Goal: Task Accomplishment & Management: Manage account settings

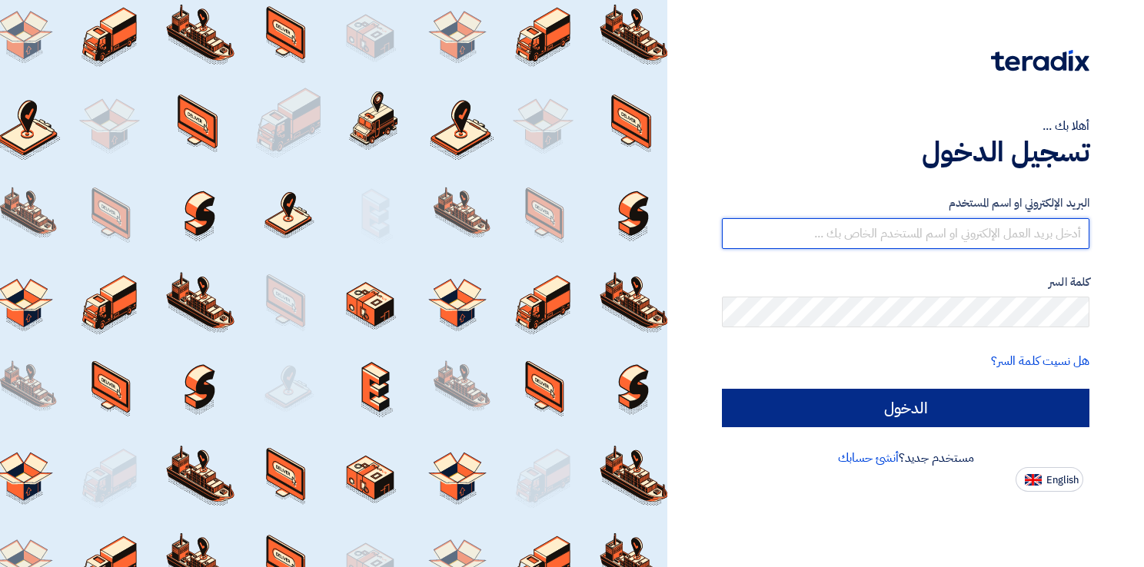
type input "[EMAIL_ADDRESS][DOMAIN_NAME]"
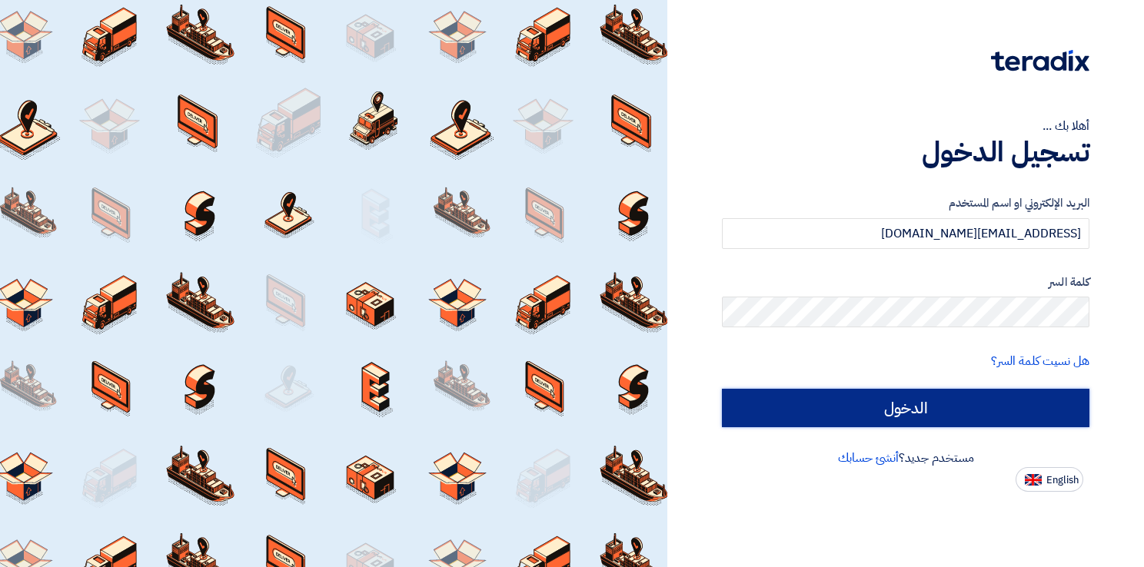
click at [907, 411] on input "الدخول" at bounding box center [905, 408] width 367 height 38
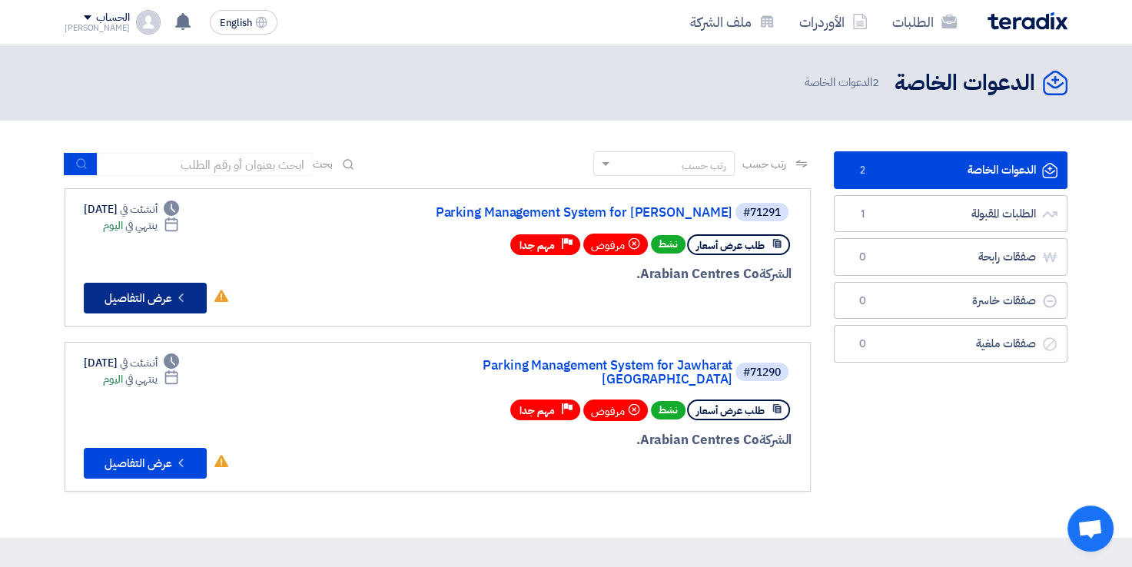
click at [148, 294] on button "Check details عرض التفاصيل" at bounding box center [145, 298] width 123 height 31
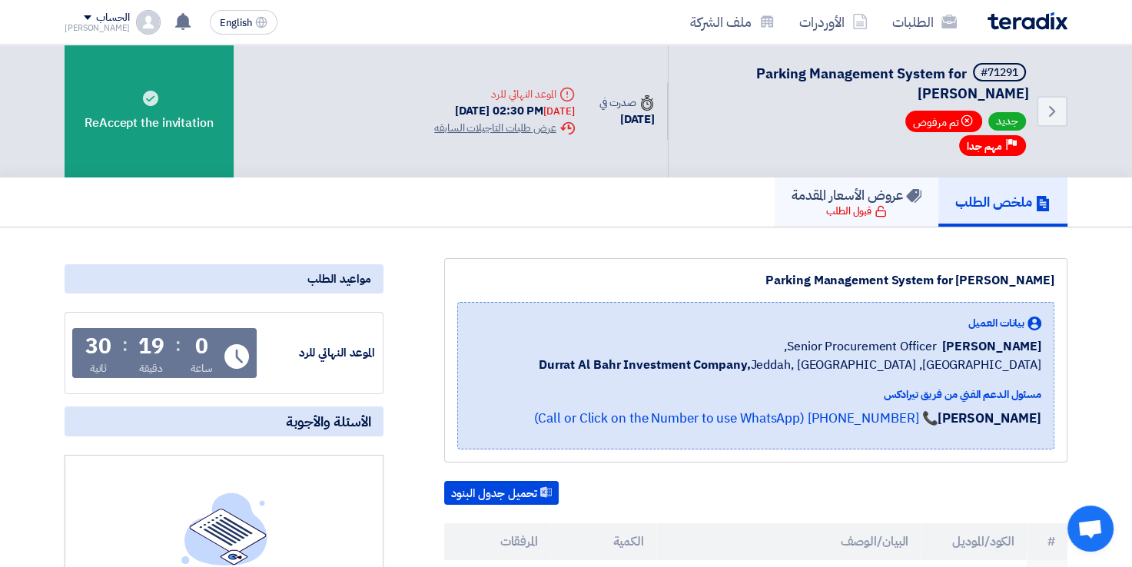
click at [841, 192] on h5 "عروض الأسعار المقدمة" at bounding box center [857, 195] width 130 height 18
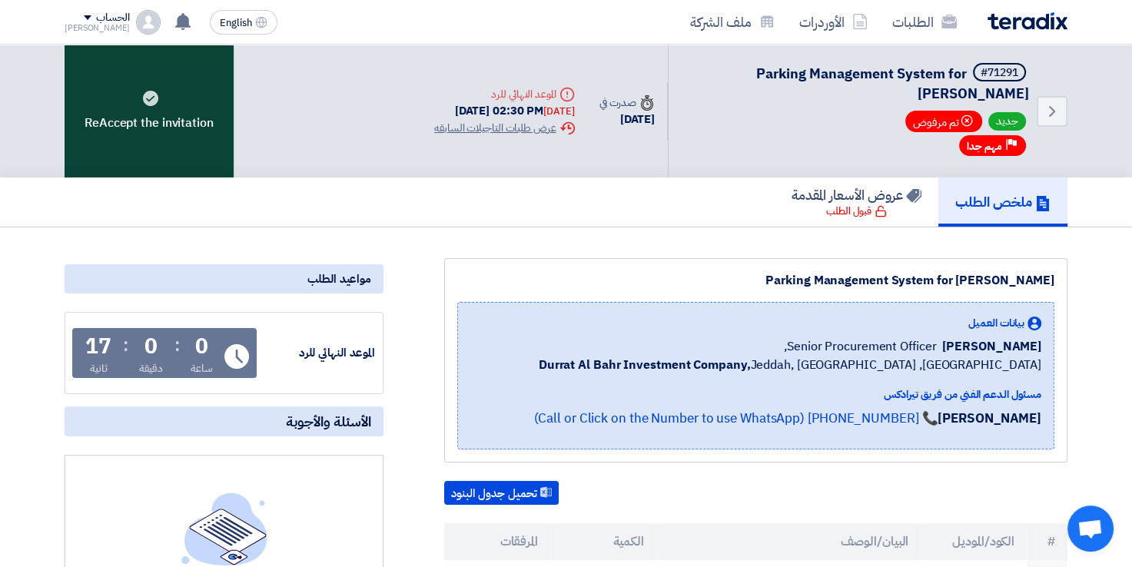
click at [144, 128] on div "ReAccept the invitation" at bounding box center [149, 111] width 169 height 133
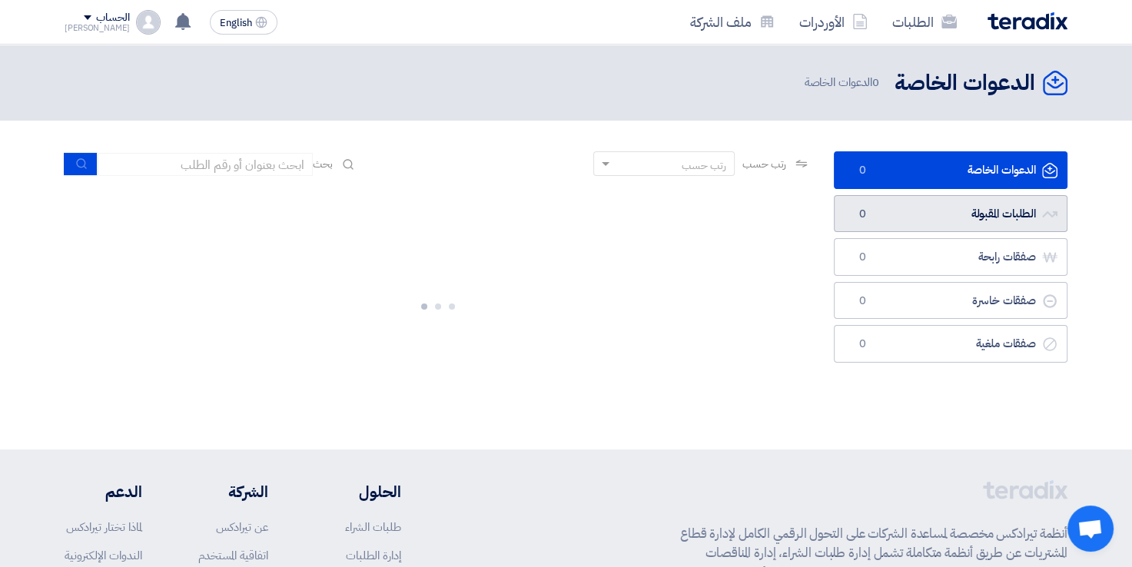
click at [936, 221] on link "الطلبات المقبولة الطلبات المقبولة 0" at bounding box center [951, 214] width 234 height 38
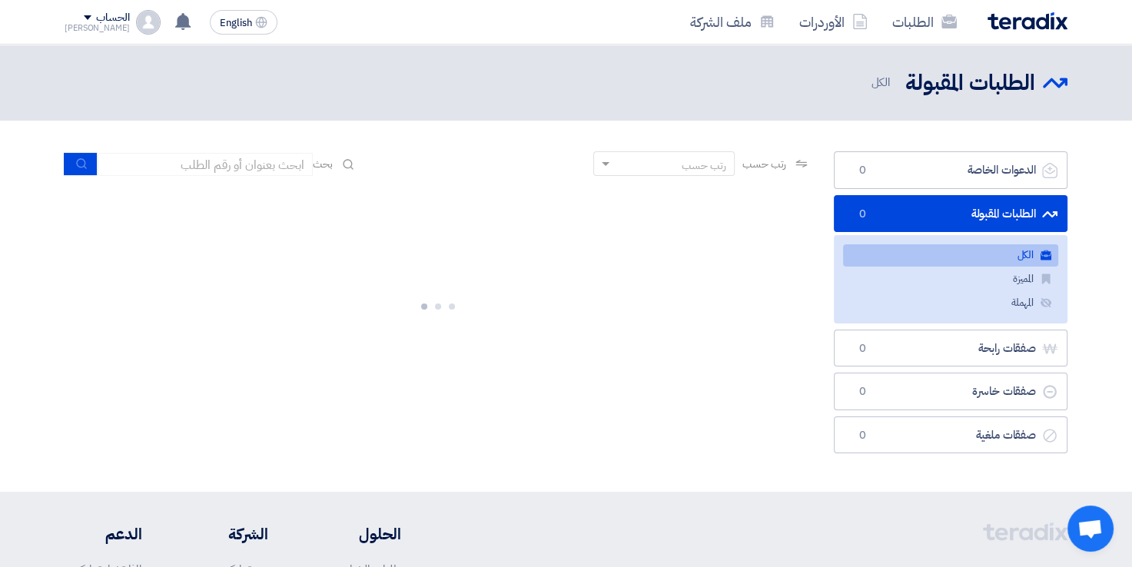
click at [989, 254] on link "الكل الكل" at bounding box center [950, 255] width 215 height 22
click at [704, 304] on div at bounding box center [438, 303] width 746 height 231
click at [916, 18] on link "الطلبات" at bounding box center [924, 22] width 89 height 36
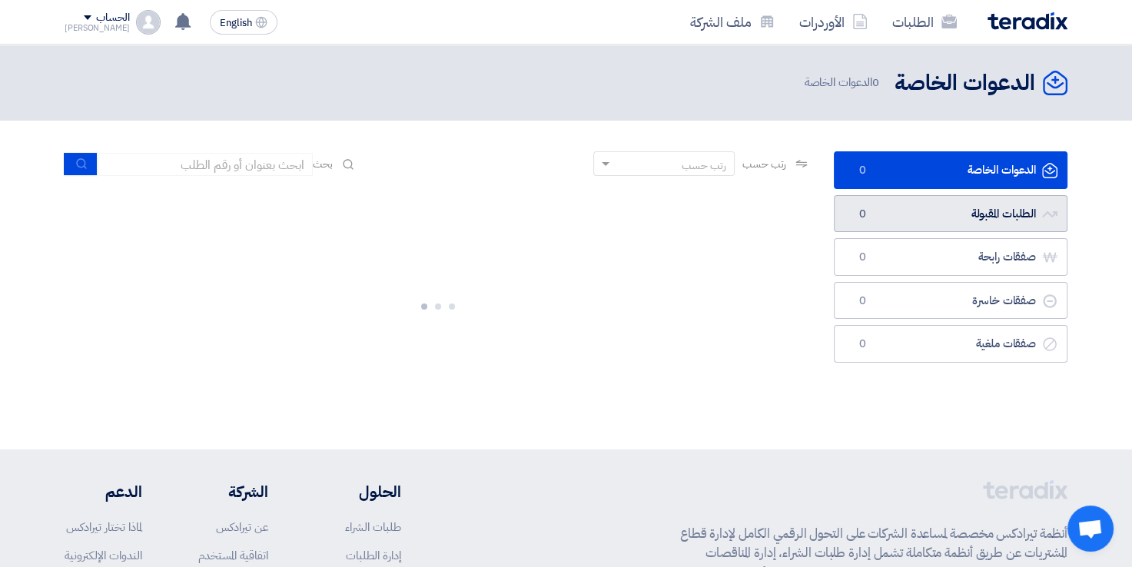
click at [951, 214] on link "الطلبات المقبولة الطلبات المقبولة 0" at bounding box center [951, 214] width 234 height 38
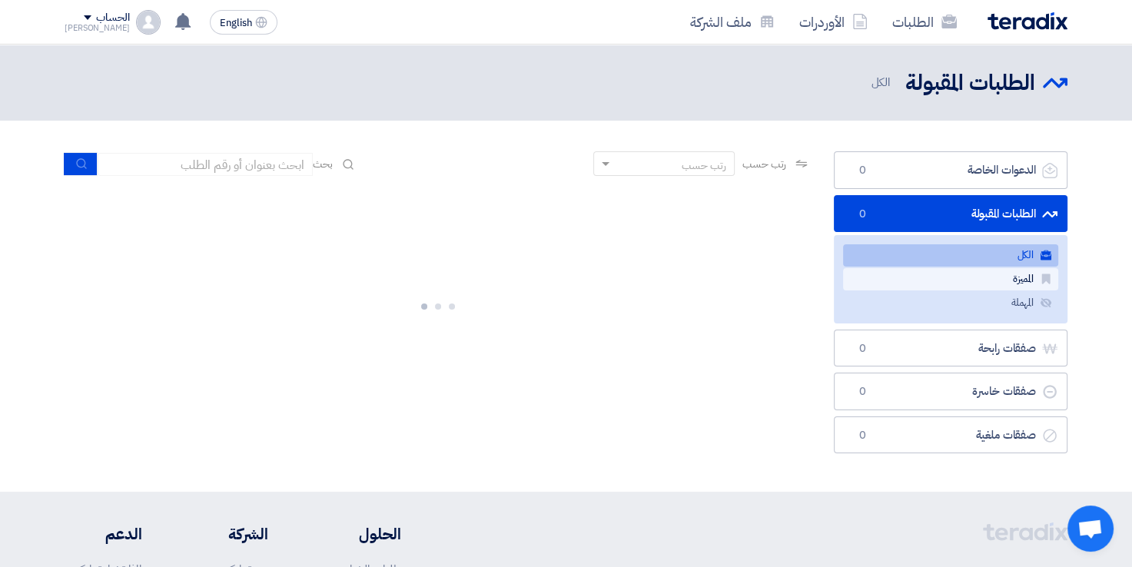
click at [963, 287] on link "المميزة المميزة" at bounding box center [950, 279] width 215 height 22
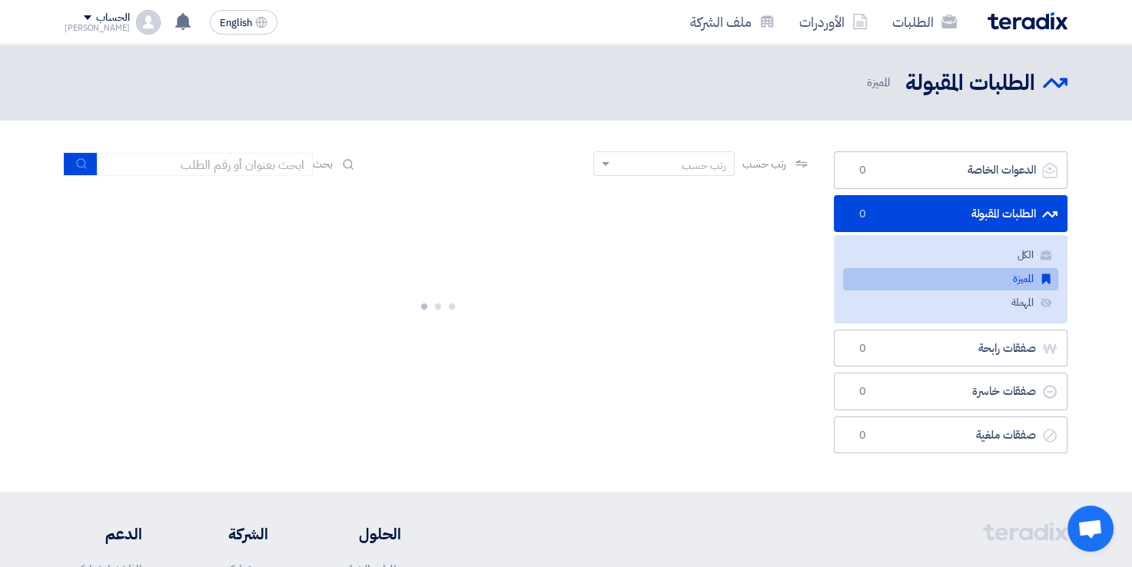
click at [901, 240] on ul "الكل الكل المميزة المميزة المهملة المهملة" at bounding box center [951, 279] width 234 height 88
click at [848, 251] on link "الكل الكل" at bounding box center [950, 255] width 215 height 22
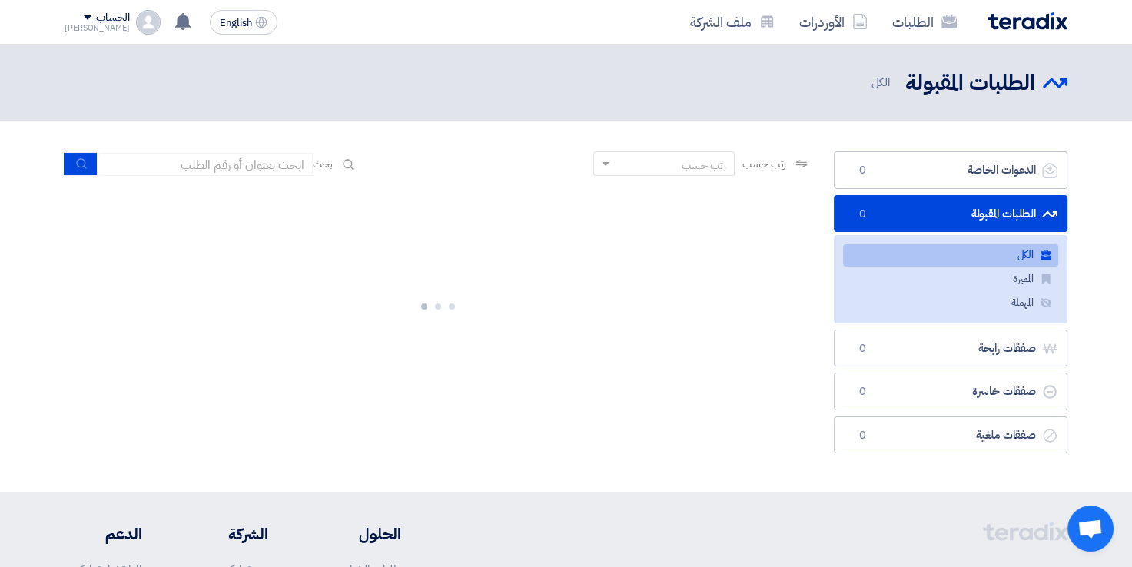
click at [617, 297] on div at bounding box center [438, 303] width 746 height 231
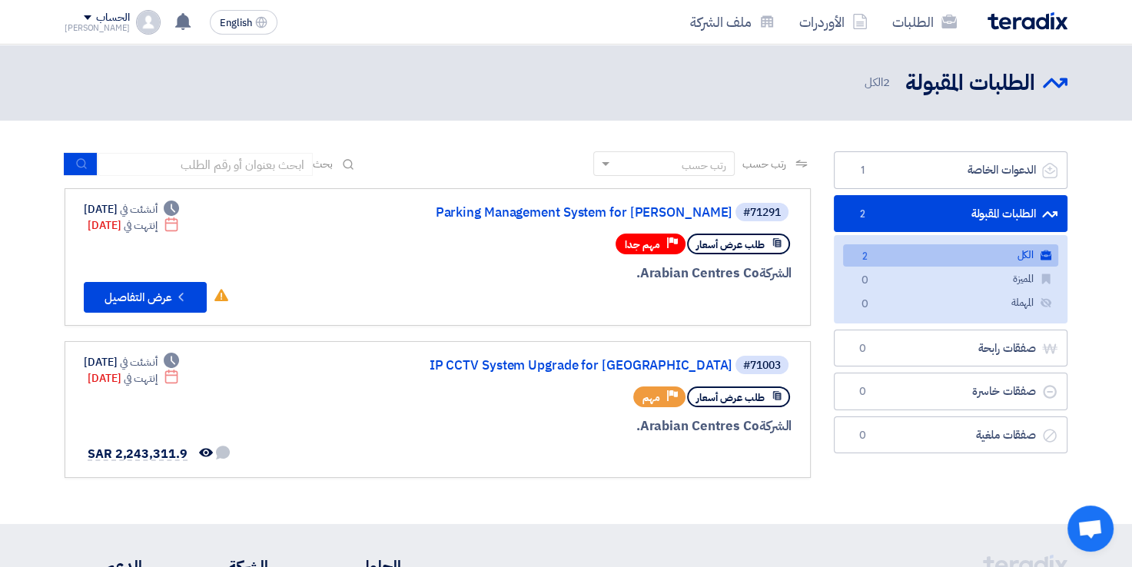
click at [909, 211] on link "الطلبات المقبولة الطلبات المقبولة 2" at bounding box center [951, 214] width 234 height 38
click at [966, 265] on link "الكل الكل 2" at bounding box center [950, 255] width 215 height 22
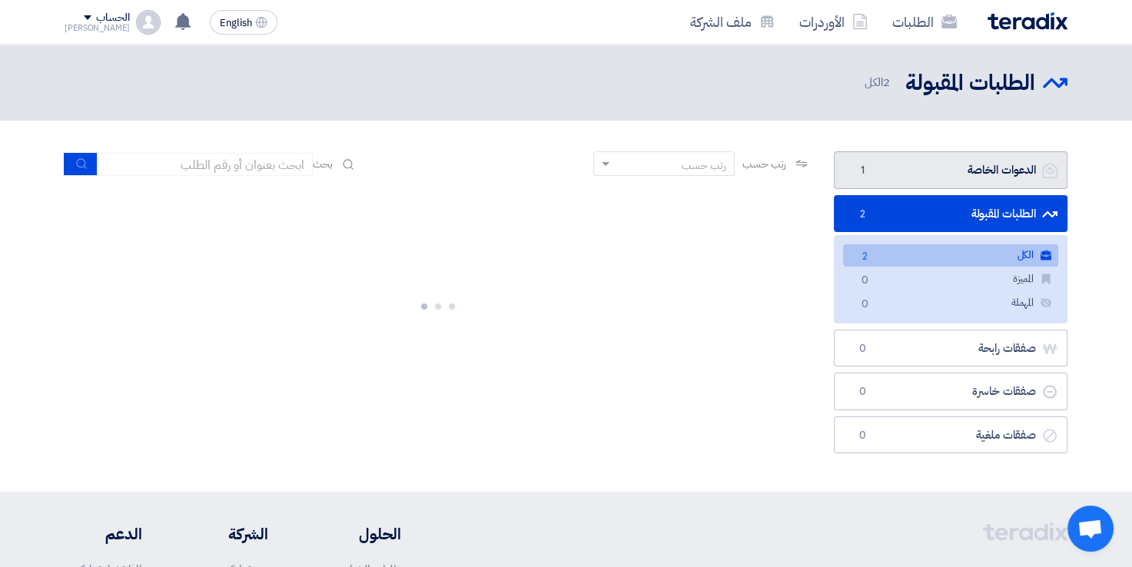
click at [935, 165] on link "الدعوات الخاصة الدعوات الخاصة 1" at bounding box center [951, 170] width 234 height 38
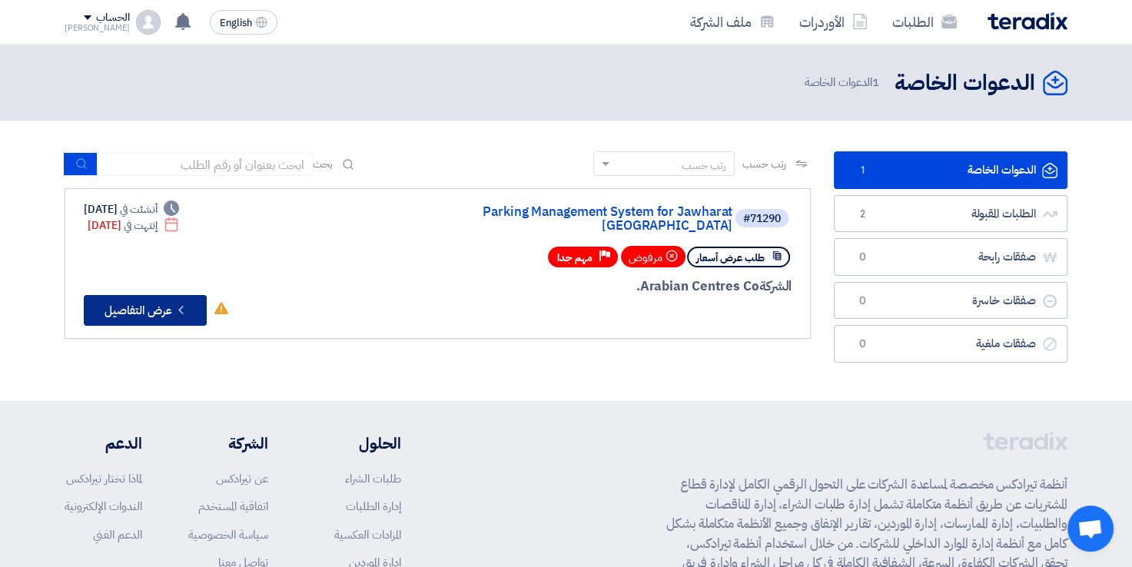
click at [179, 303] on icon "Check details" at bounding box center [181, 310] width 15 height 15
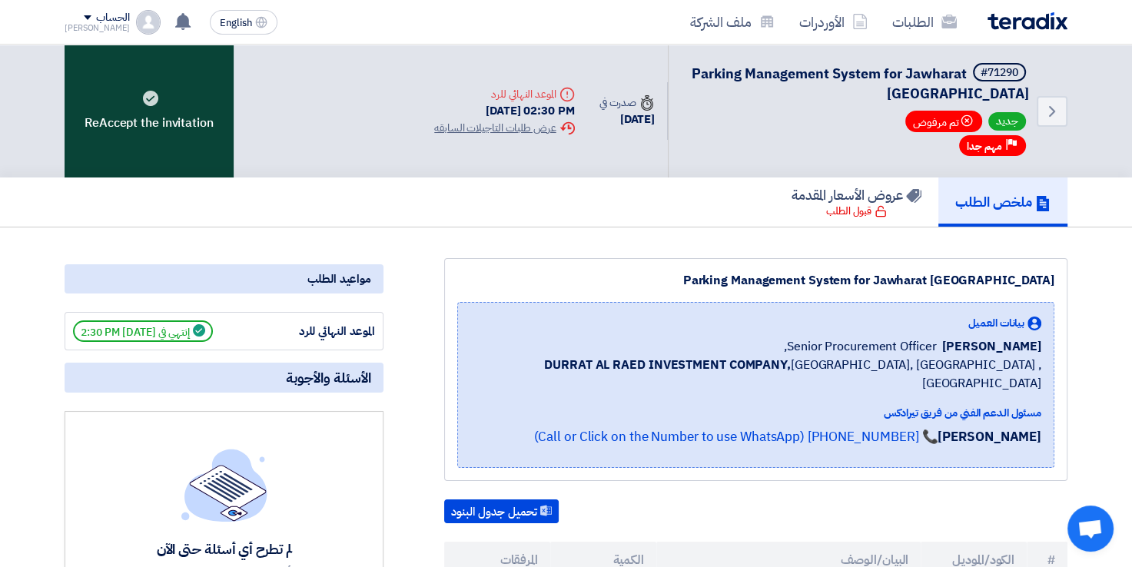
click at [181, 123] on div "ReAccept the invitation" at bounding box center [149, 111] width 169 height 133
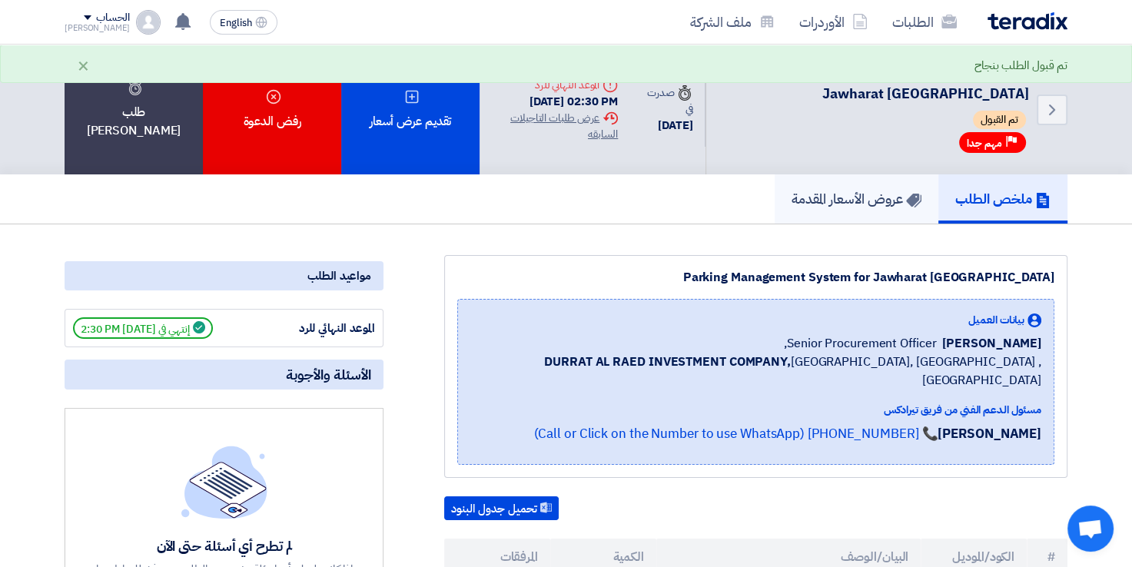
click at [838, 199] on h5 "عروض الأسعار المقدمة" at bounding box center [857, 199] width 130 height 18
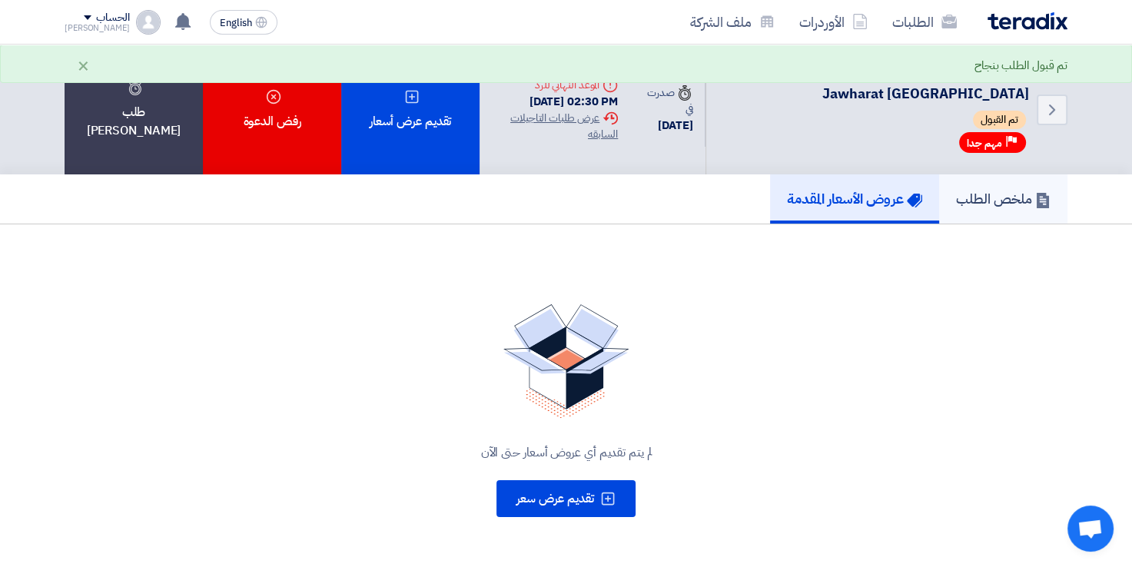
click at [981, 202] on h5 "ملخص الطلب" at bounding box center [1003, 199] width 95 height 18
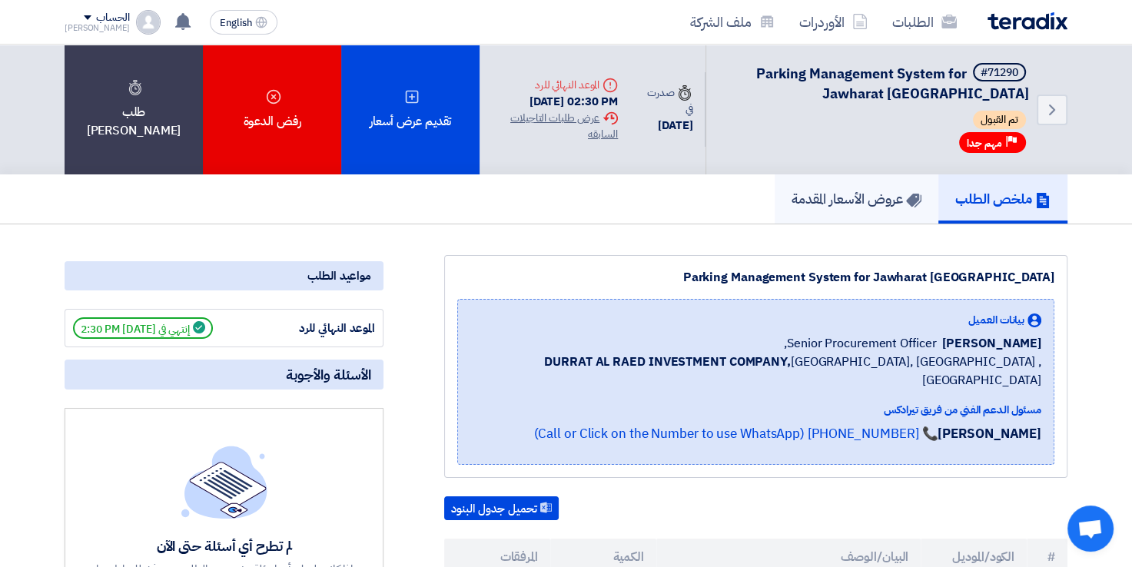
click at [843, 200] on h5 "عروض الأسعار المقدمة" at bounding box center [857, 199] width 130 height 18
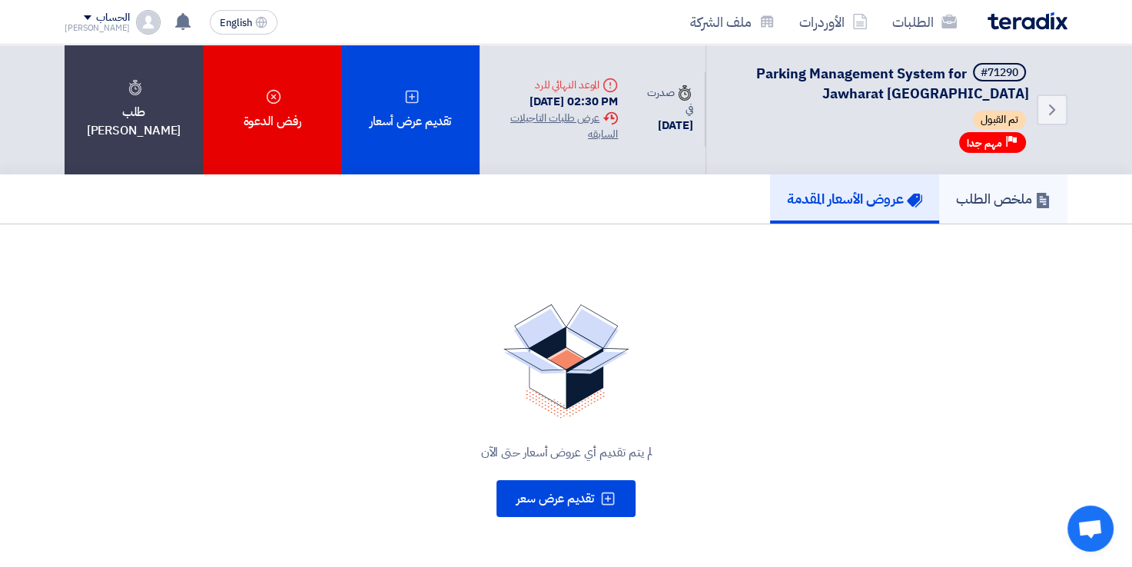
click at [996, 209] on link "ملخص الطلب" at bounding box center [1003, 198] width 128 height 49
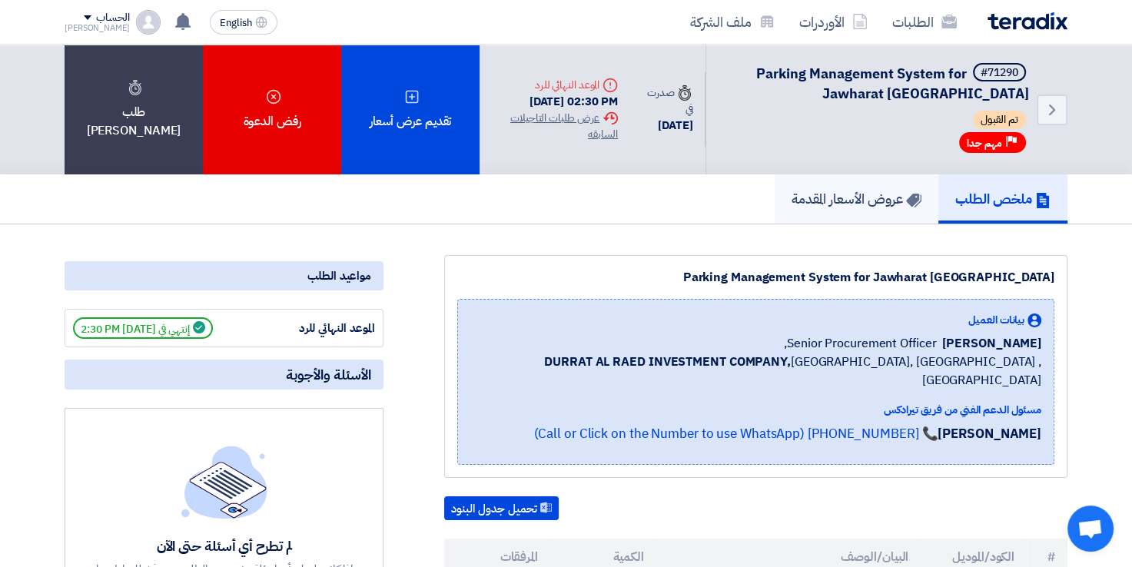
click at [836, 206] on h5 "عروض الأسعار المقدمة" at bounding box center [857, 199] width 130 height 18
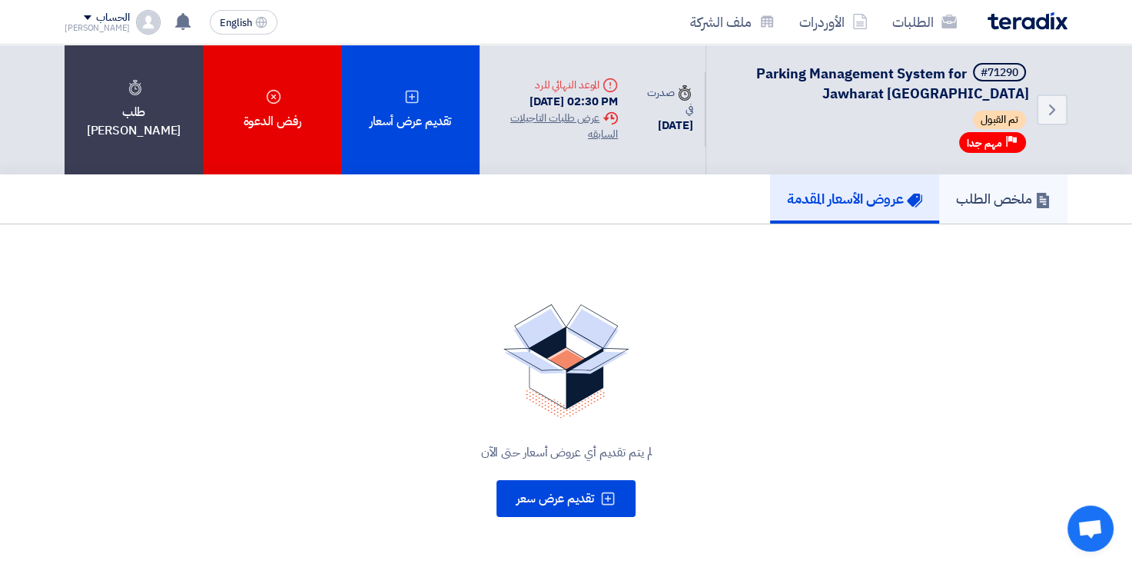
click at [991, 208] on link "ملخص الطلب" at bounding box center [1003, 198] width 128 height 49
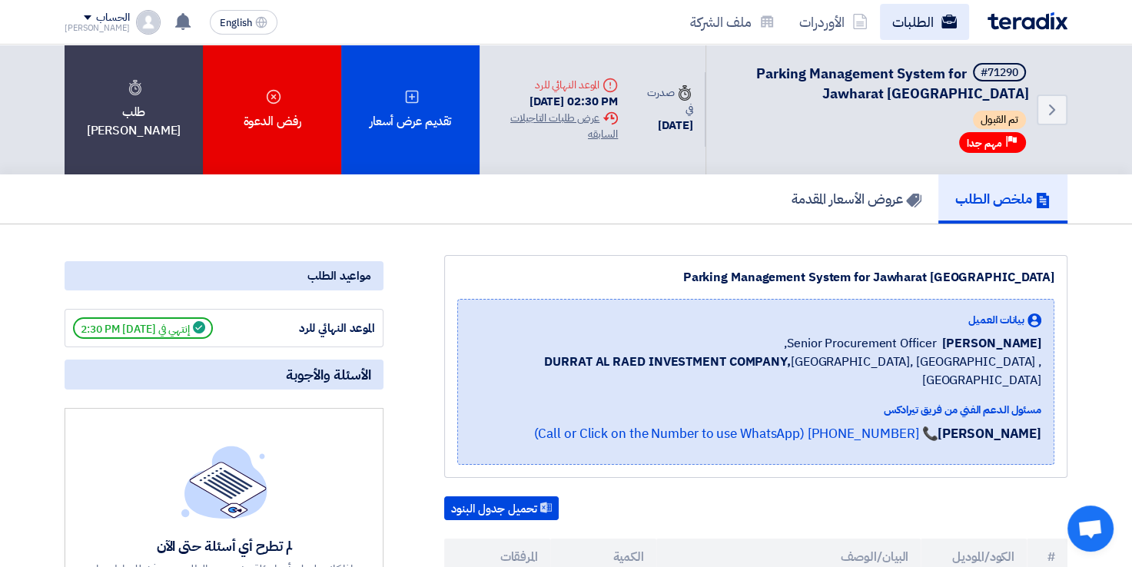
click at [914, 22] on link "الطلبات" at bounding box center [924, 22] width 89 height 36
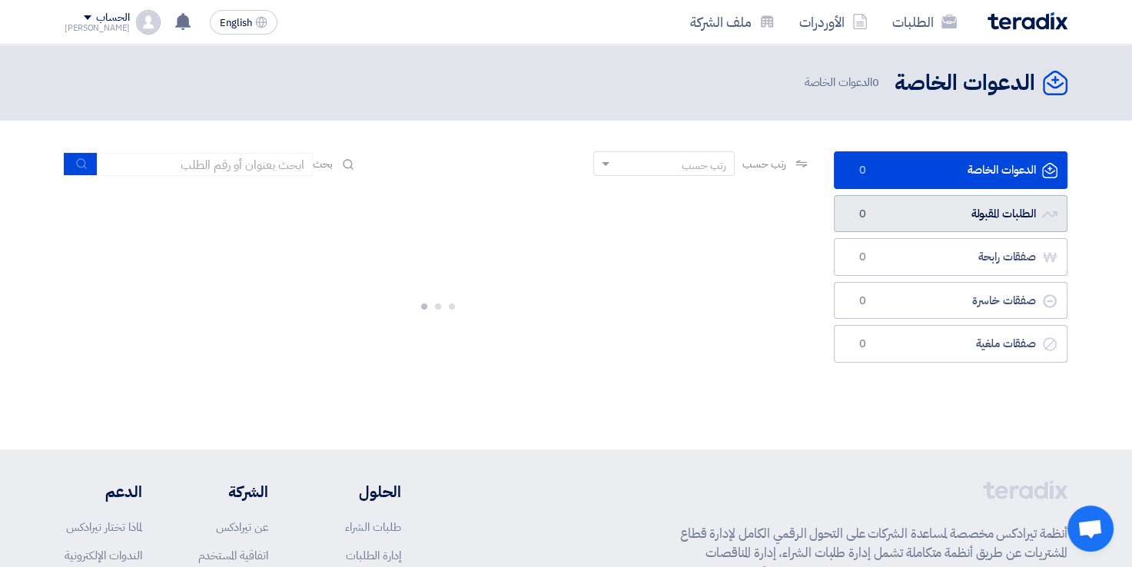
click at [953, 222] on link "الطلبات المقبولة الطلبات المقبولة 0" at bounding box center [951, 214] width 234 height 38
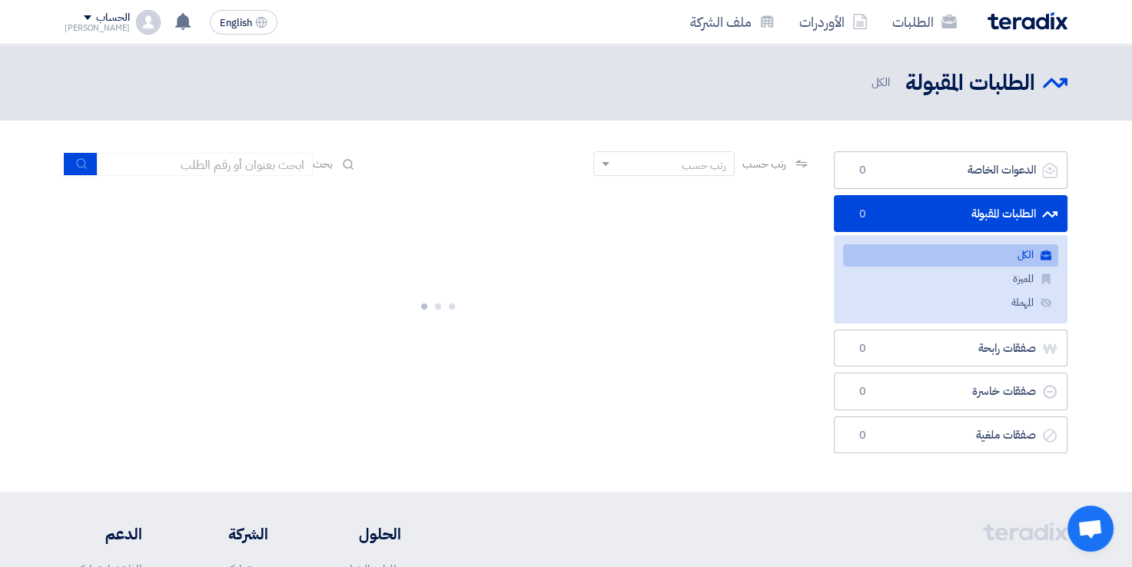
click at [928, 215] on link "الطلبات المقبولة الطلبات المقبولة 0" at bounding box center [951, 214] width 234 height 38
click at [922, 181] on link "الدعوات الخاصة الدعوات الخاصة 0" at bounding box center [951, 170] width 234 height 38
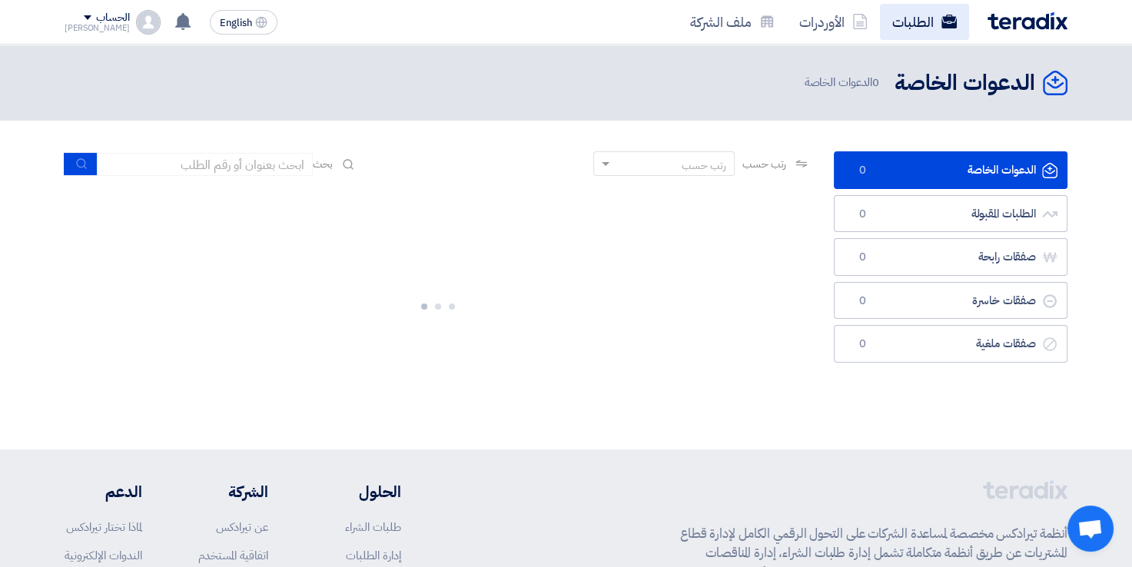
click at [913, 25] on link "الطلبات" at bounding box center [924, 22] width 89 height 36
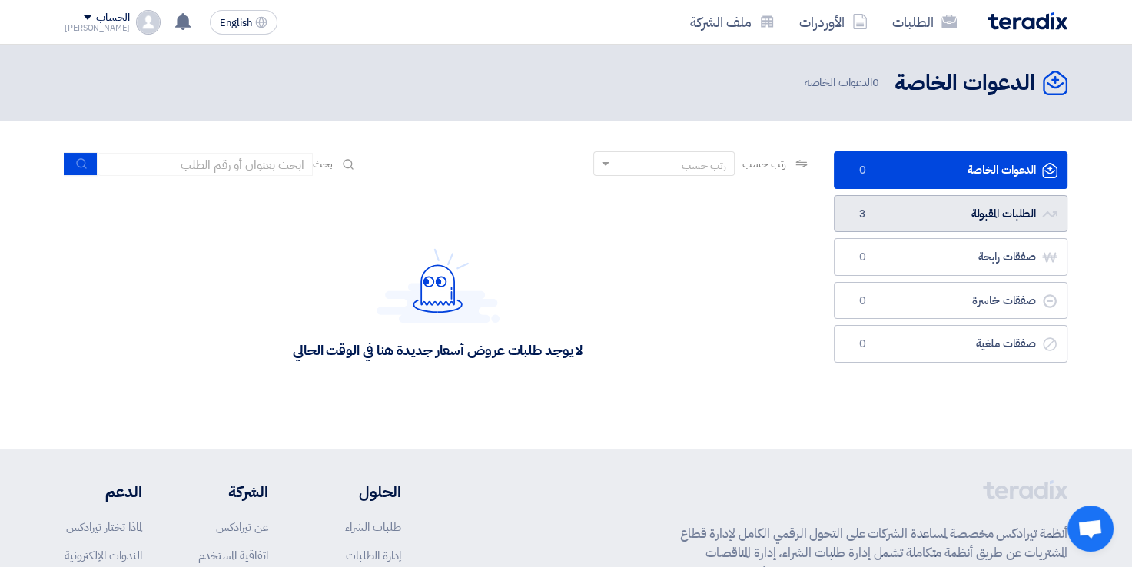
click at [962, 231] on link "الطلبات المقبولة الطلبات المقبولة 3" at bounding box center [951, 214] width 234 height 38
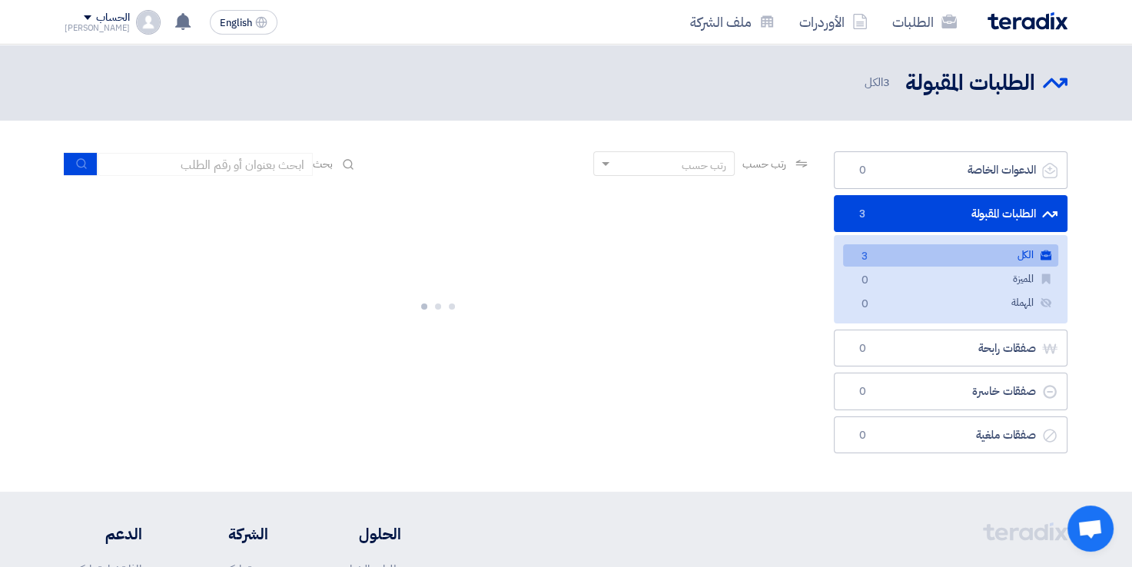
click at [904, 257] on link "الكل الكل 3" at bounding box center [950, 255] width 215 height 22
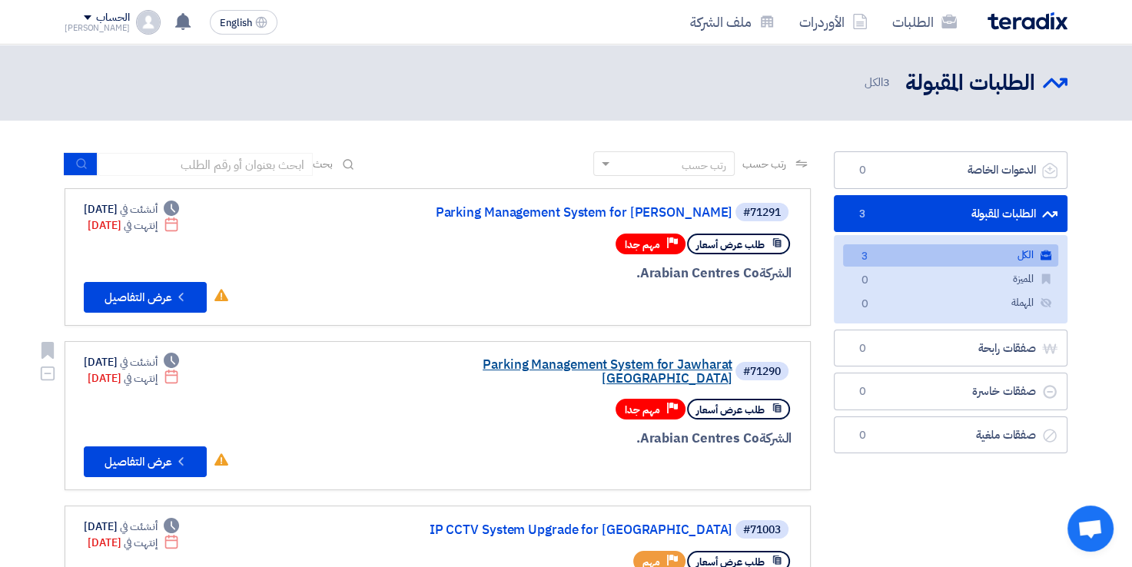
click at [428, 364] on link "Parking Management System for Jawharat [GEOGRAPHIC_DATA]" at bounding box center [578, 372] width 307 height 28
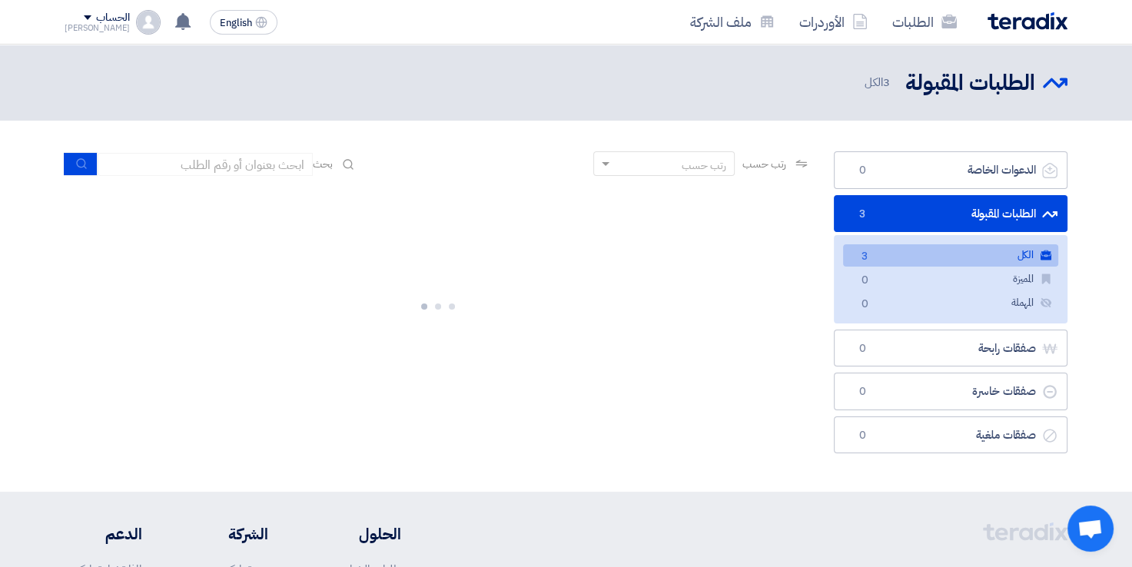
click at [532, 303] on div at bounding box center [438, 303] width 746 height 231
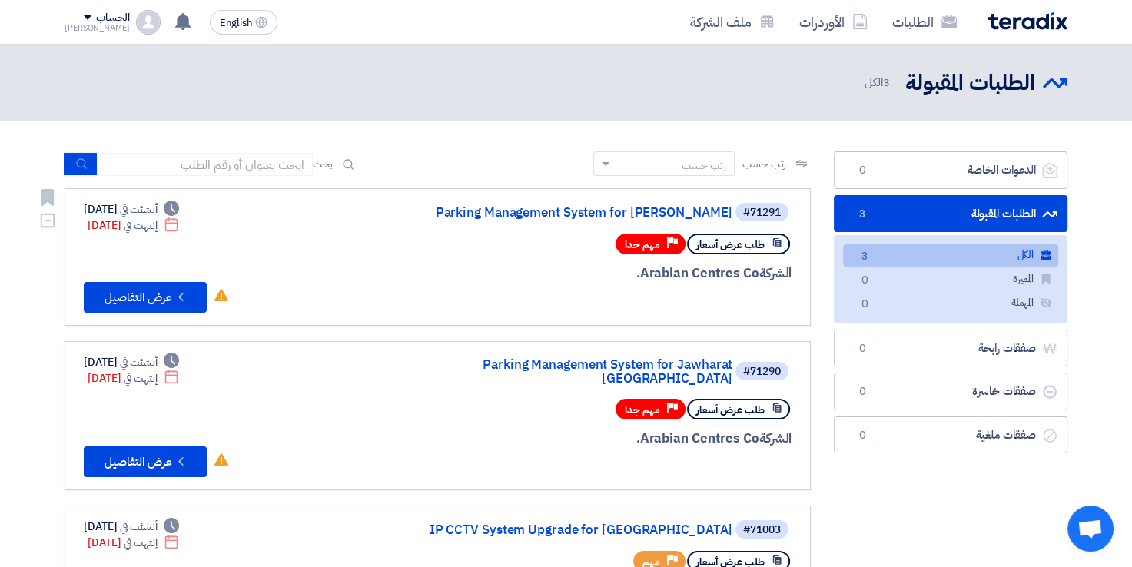
click at [533, 226] on div "#71291 Parking Management System for Jawharat Jeddah طلب عرض أسعار Priority مهم…" at bounding box center [607, 256] width 370 height 111
click at [517, 220] on div "#71291 Parking Management System for Jawharat Jeddah" at bounding box center [607, 212] width 370 height 22
click at [517, 214] on link "Parking Management System for [PERSON_NAME]" at bounding box center [578, 213] width 307 height 14
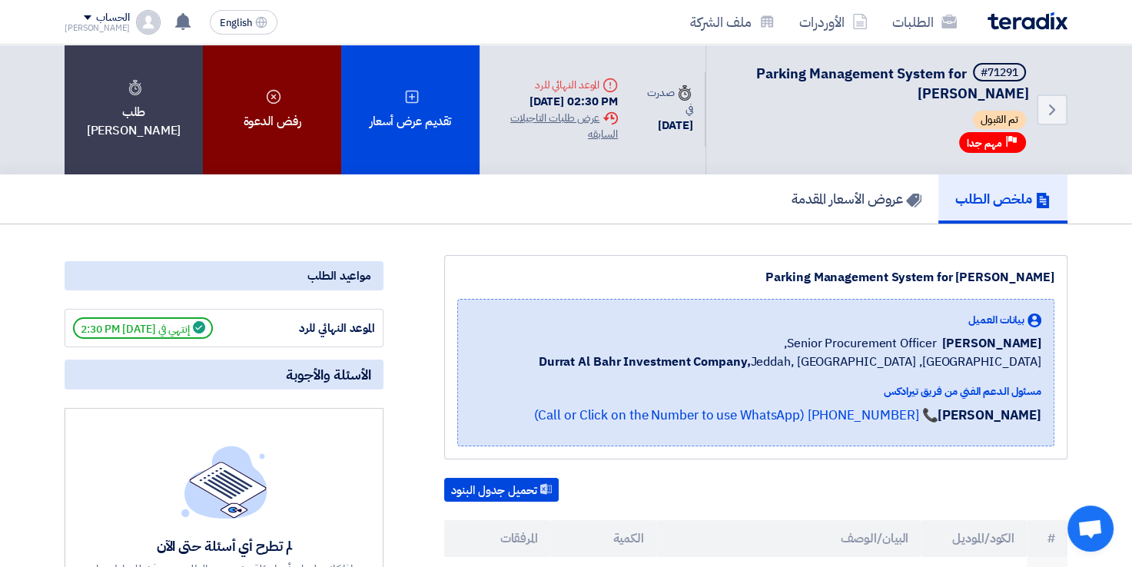
click at [302, 100] on div "رفض الدعوة" at bounding box center [272, 110] width 138 height 130
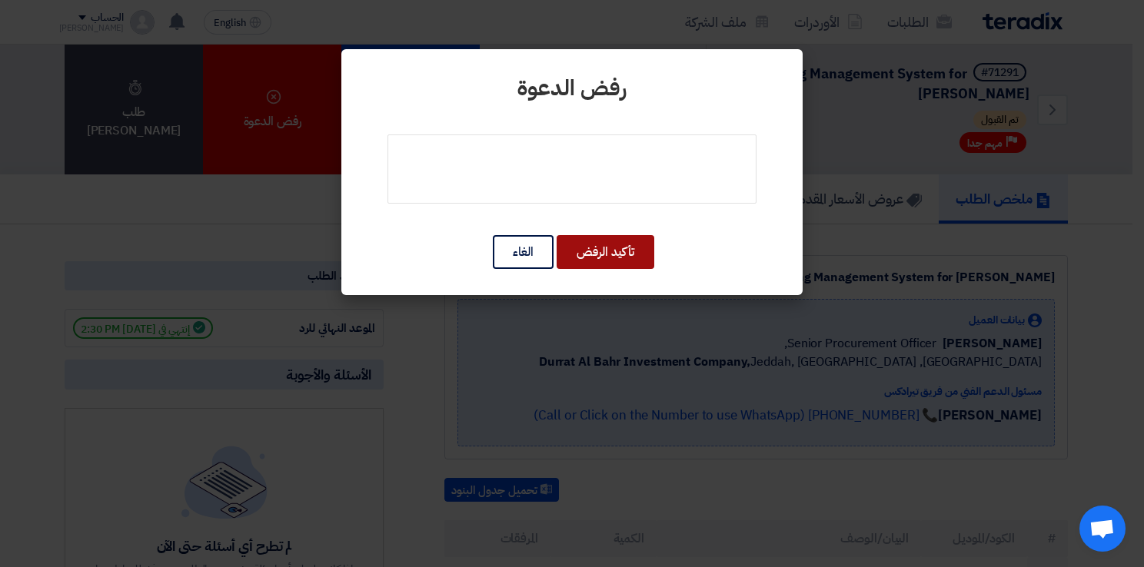
click at [609, 256] on button "تأكيد الرفض" at bounding box center [606, 252] width 98 height 34
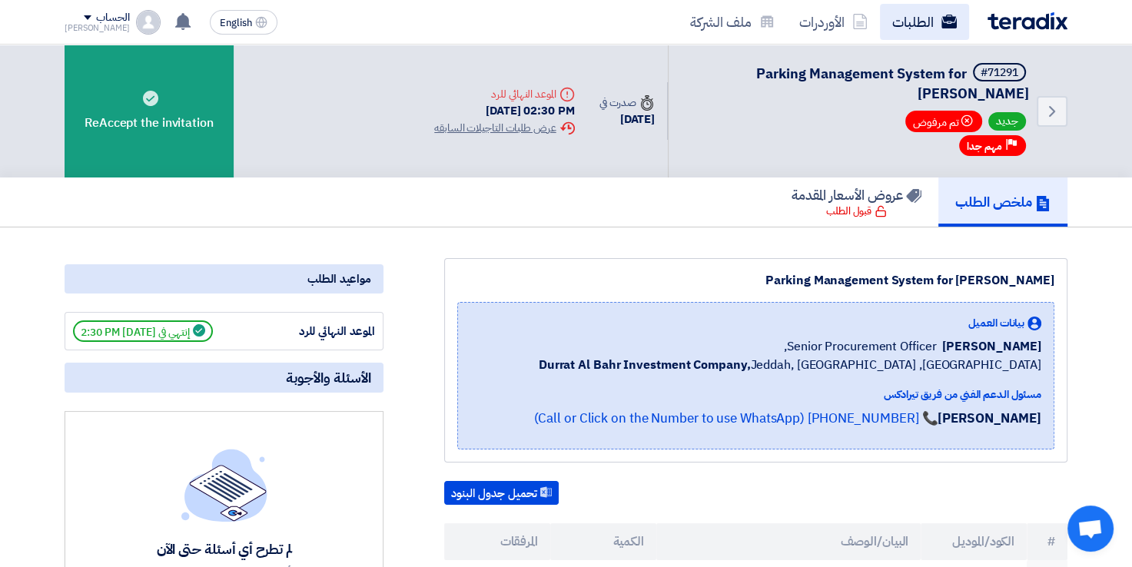
click at [929, 24] on link "الطلبات" at bounding box center [924, 22] width 89 height 36
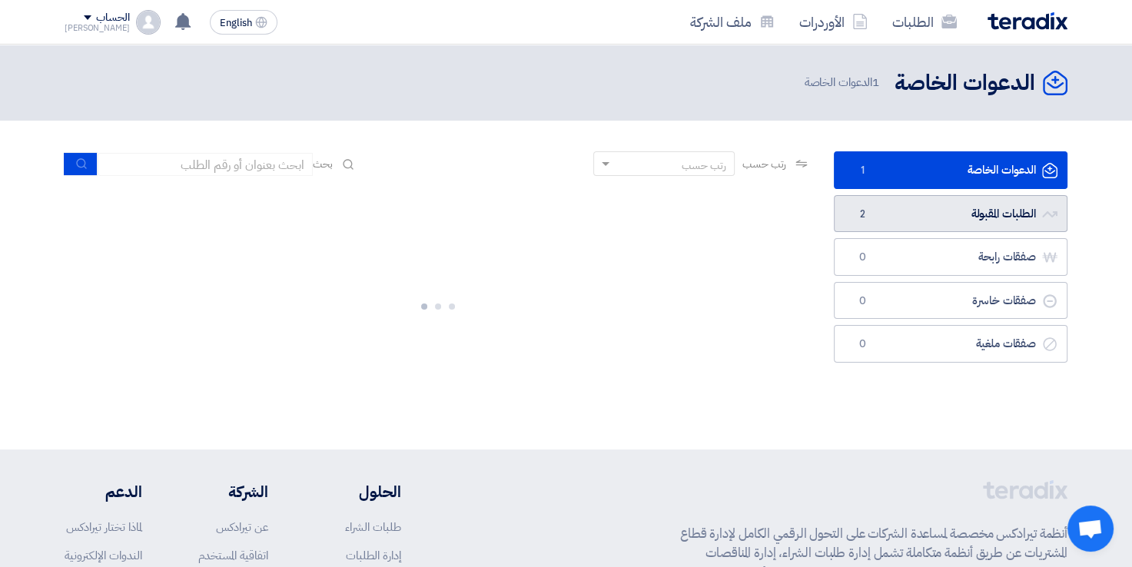
click at [895, 214] on link "الطلبات المقبولة الطلبات المقبولة 2" at bounding box center [951, 214] width 234 height 38
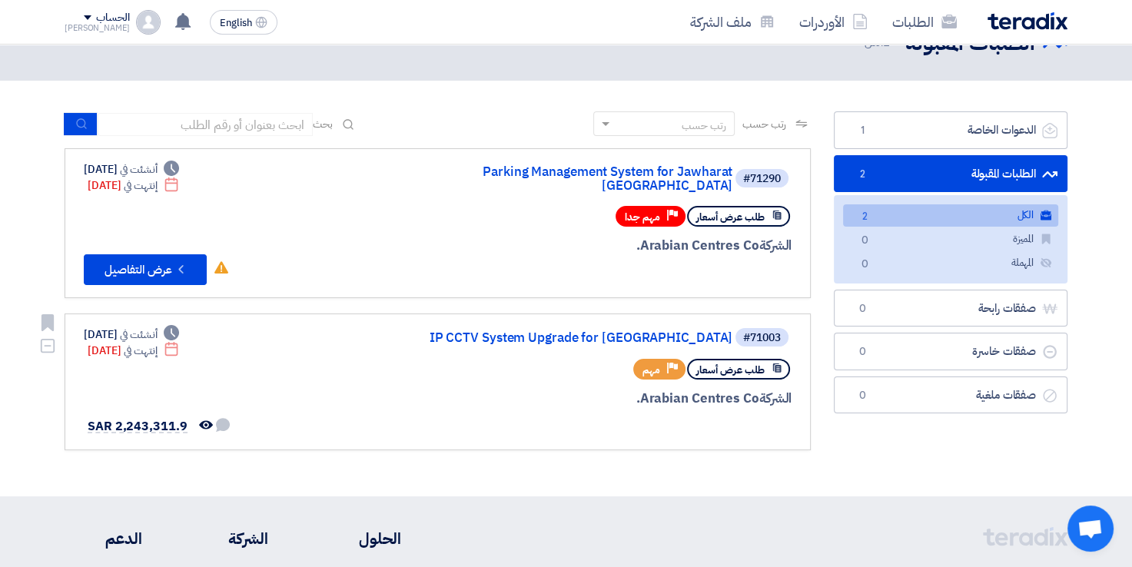
scroll to position [77, 0]
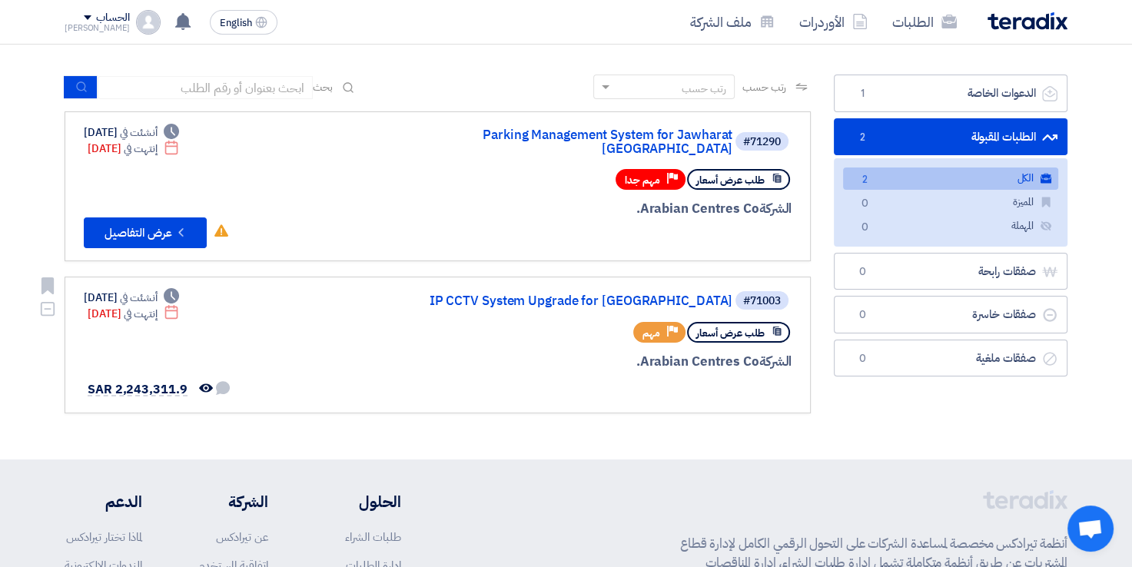
click at [304, 315] on div "#71003 IP CCTV System Upgrade for [GEOGRAPHIC_DATA] طلب عرض أسعار Priority مهم …" at bounding box center [438, 345] width 708 height 111
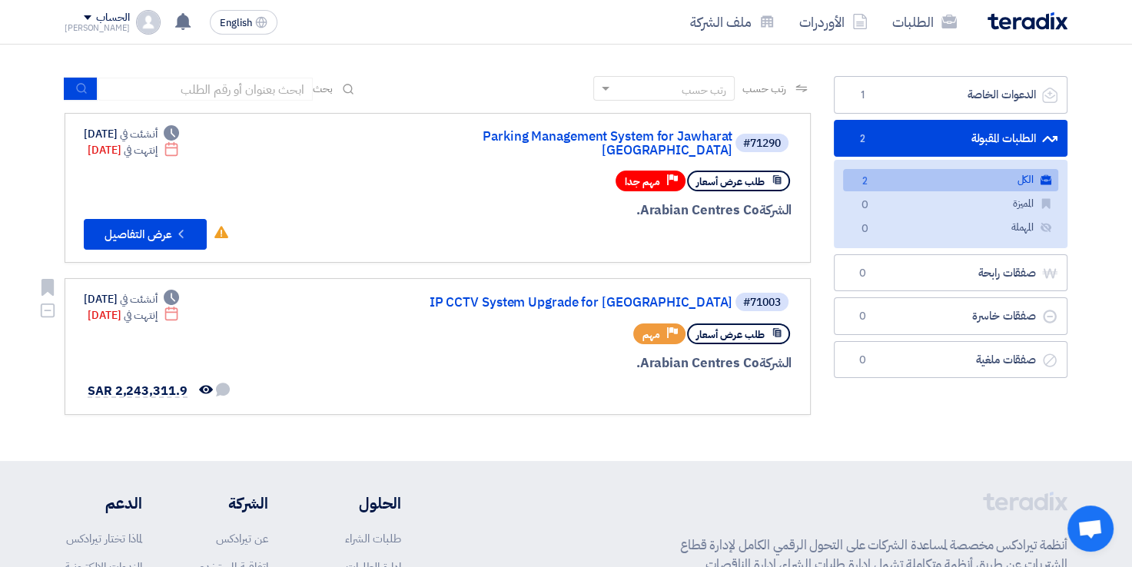
scroll to position [0, 0]
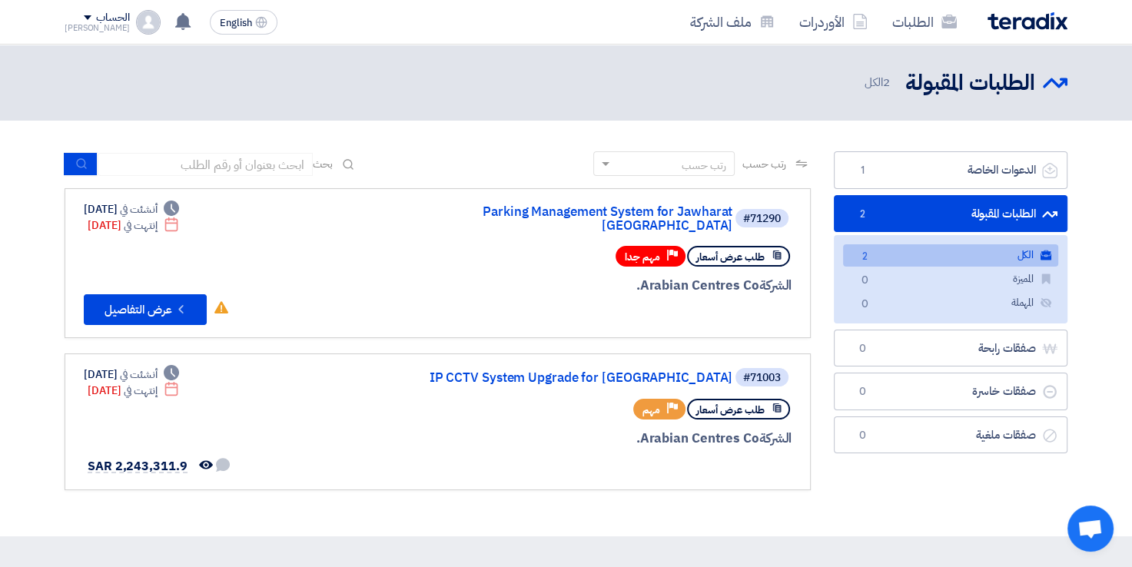
click at [886, 199] on link "الطلبات المقبولة الطلبات المقبولة 2" at bounding box center [951, 214] width 234 height 38
click at [886, 201] on link "الطلبات المقبولة الطلبات المقبولة 2" at bounding box center [951, 214] width 234 height 38
click at [526, 209] on link "Parking Management System for Jawharat [GEOGRAPHIC_DATA]" at bounding box center [578, 219] width 307 height 28
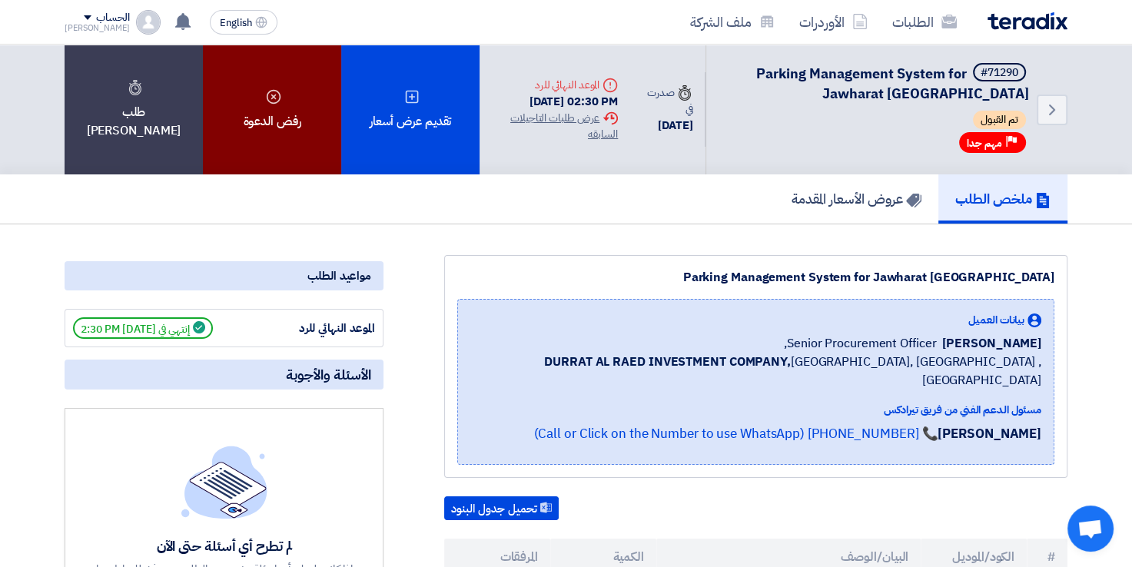
click at [320, 121] on div "رفض الدعوة" at bounding box center [272, 110] width 138 height 130
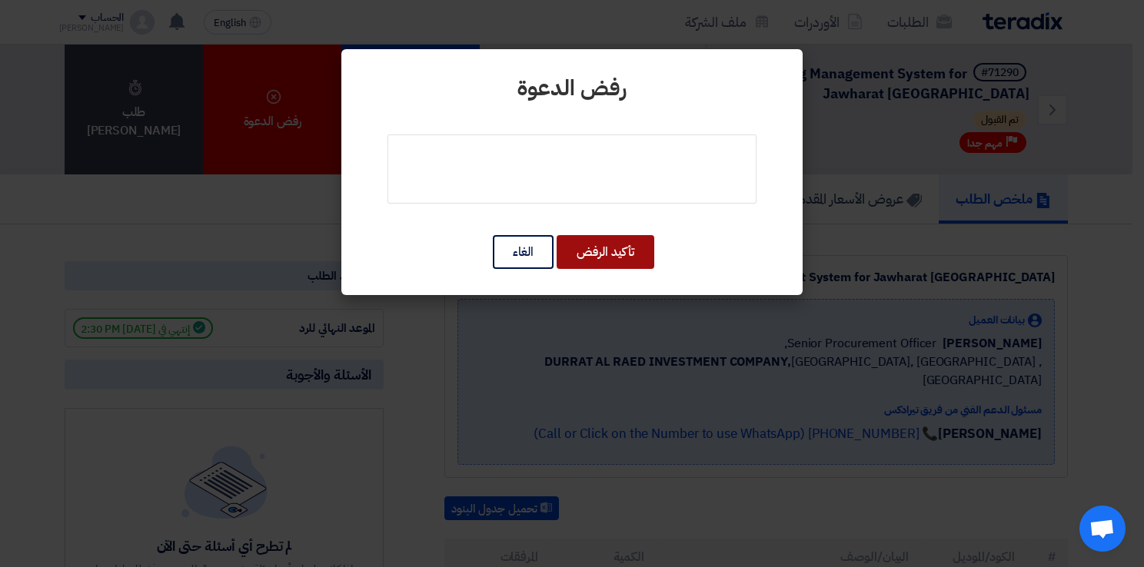
click at [603, 257] on button "تأكيد الرفض" at bounding box center [606, 252] width 98 height 34
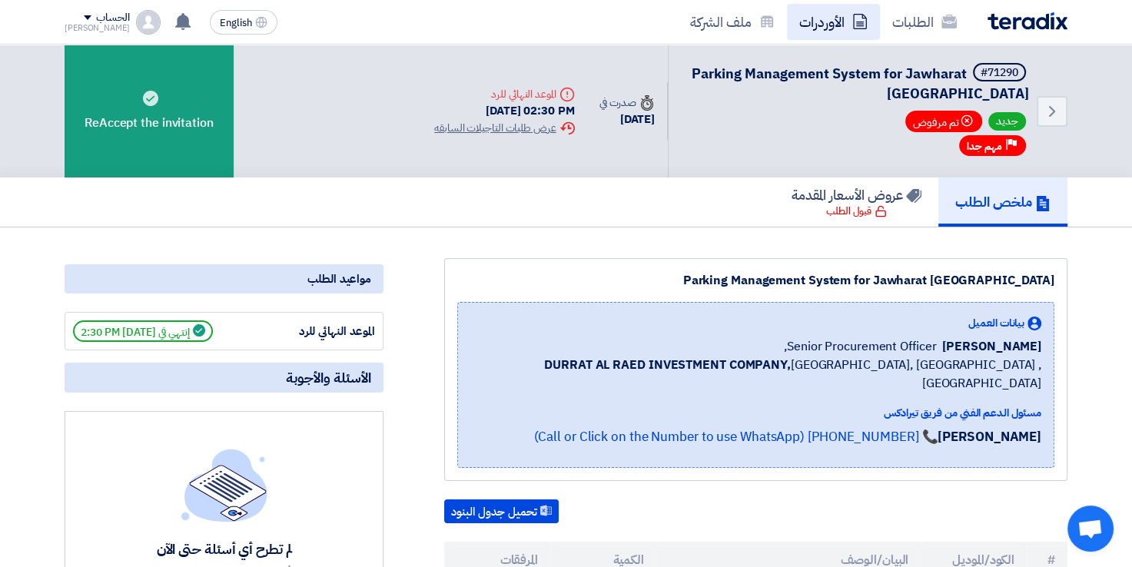
click at [823, 24] on link "الأوردرات" at bounding box center [833, 22] width 93 height 36
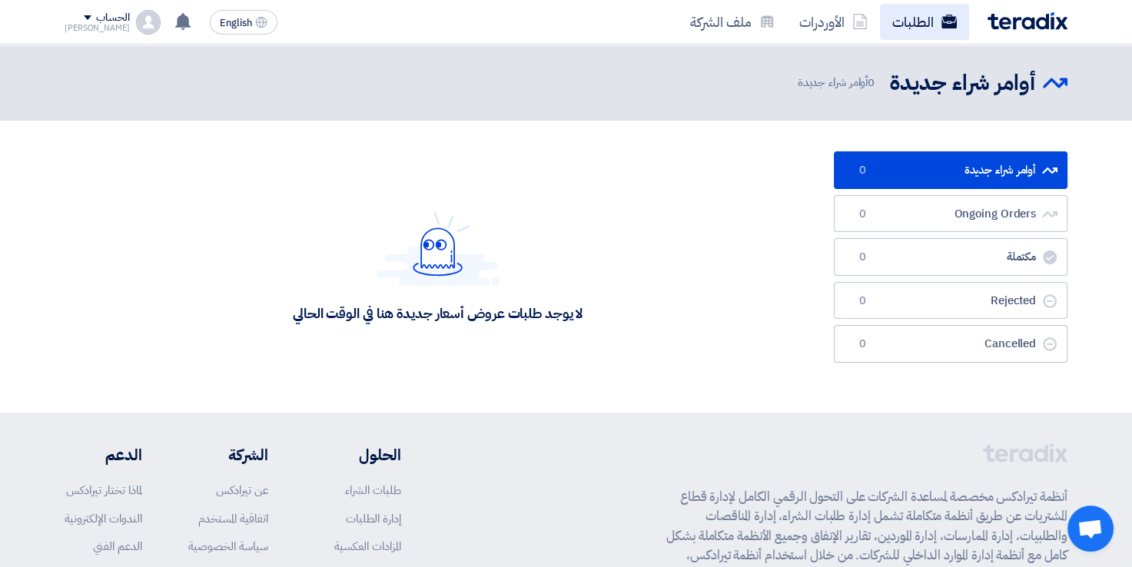
click at [912, 22] on link "الطلبات" at bounding box center [924, 22] width 89 height 36
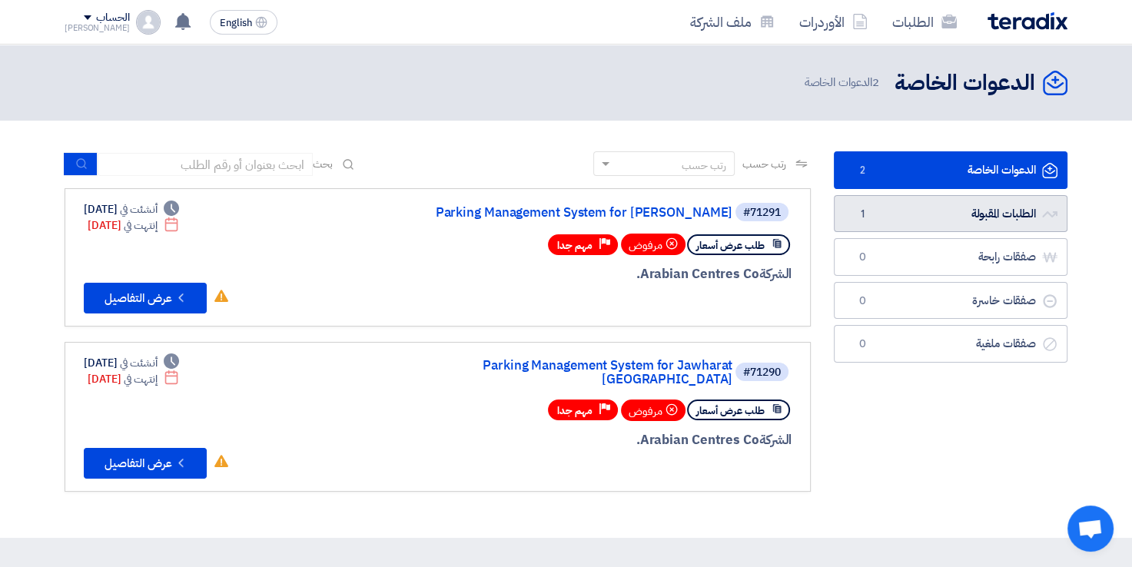
click at [865, 220] on span "1" at bounding box center [862, 214] width 18 height 15
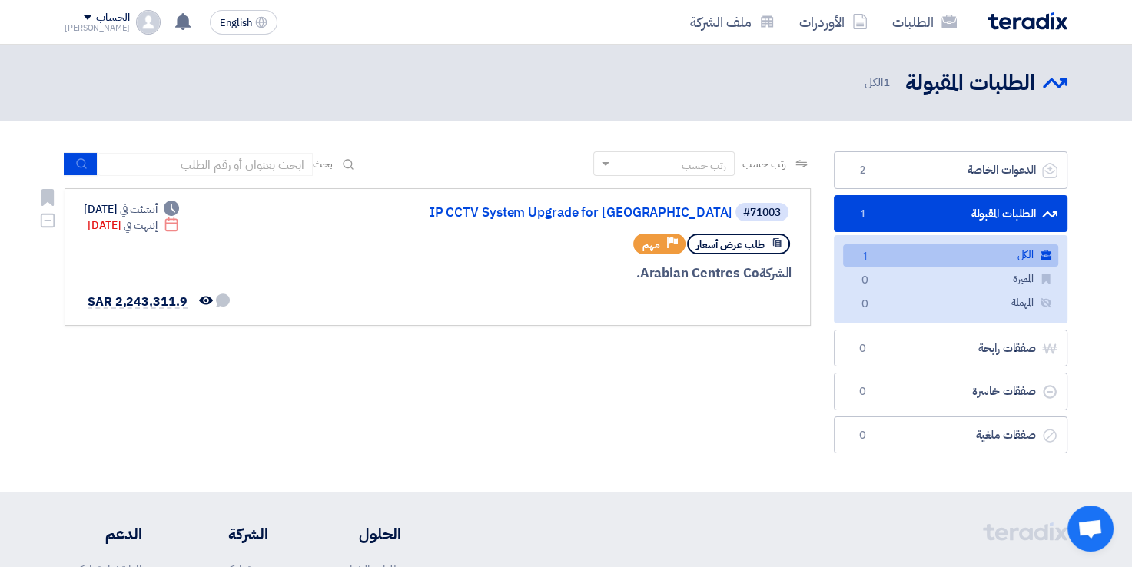
click at [559, 261] on div "#71003 IP CCTV System Upgrade for [GEOGRAPHIC_DATA] طلب عرض أسعار Priority مهم …" at bounding box center [607, 256] width 370 height 111
